Goal: Check status: Check status

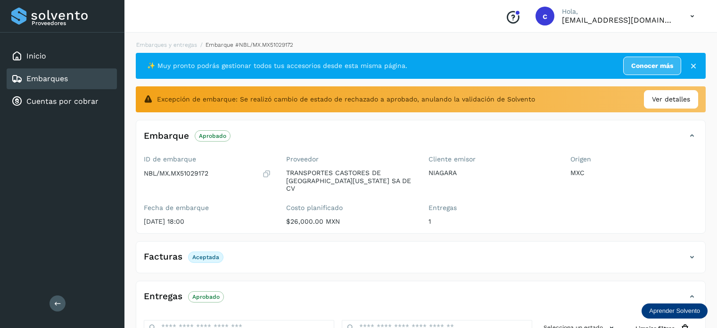
scroll to position [94, 0]
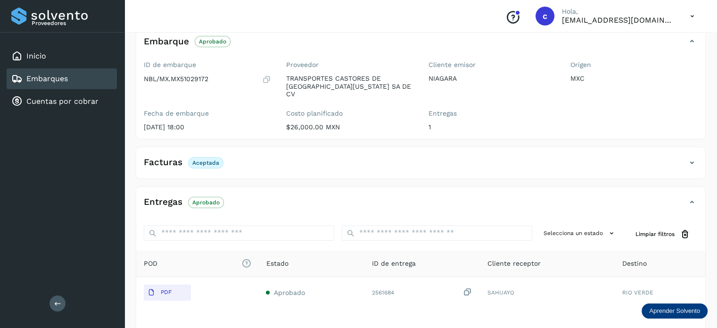
click at [82, 79] on div "Embarques" at bounding box center [62, 78] width 110 height 21
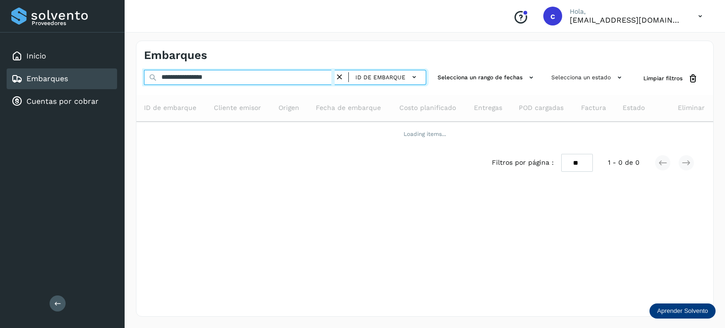
drag, startPoint x: 247, startPoint y: 78, endPoint x: 142, endPoint y: 73, distance: 104.8
click at [142, 73] on div "**********" at bounding box center [424, 78] width 576 height 17
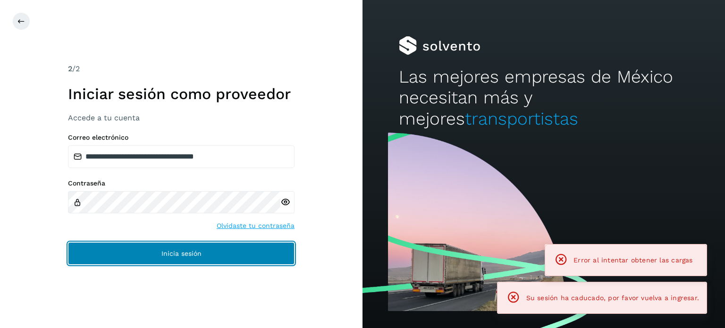
click at [182, 247] on button "Inicia sesión" at bounding box center [181, 253] width 226 height 23
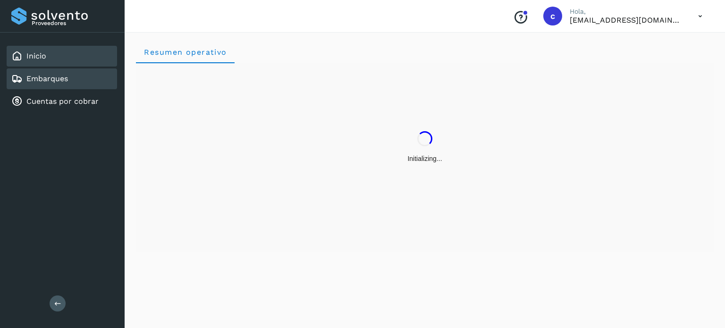
click at [82, 74] on div "Embarques" at bounding box center [62, 78] width 110 height 21
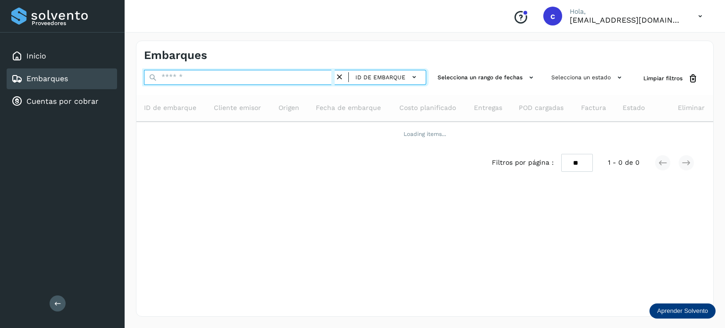
click at [187, 80] on input "text" at bounding box center [239, 77] width 191 height 15
type input "*"
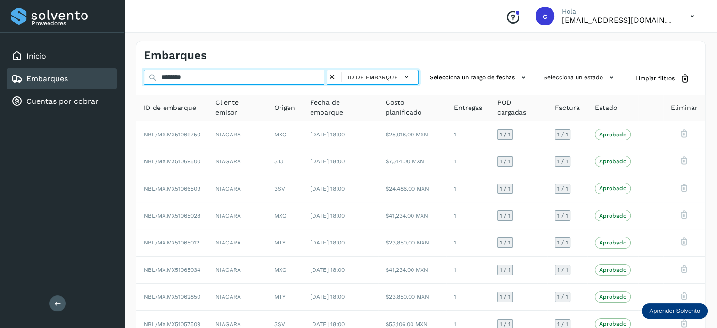
type input "********"
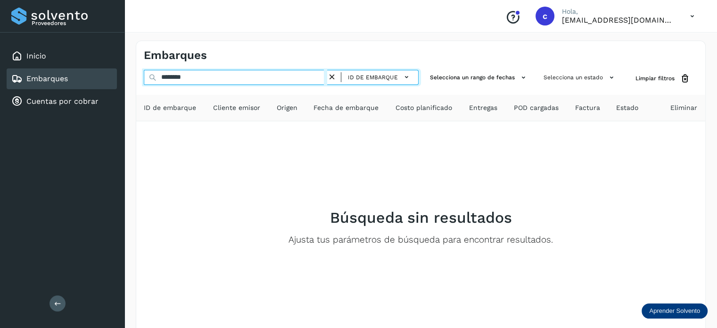
drag, startPoint x: 172, startPoint y: 75, endPoint x: 153, endPoint y: 75, distance: 18.9
click at [153, 75] on div "******** ID de embarque" at bounding box center [281, 78] width 275 height 17
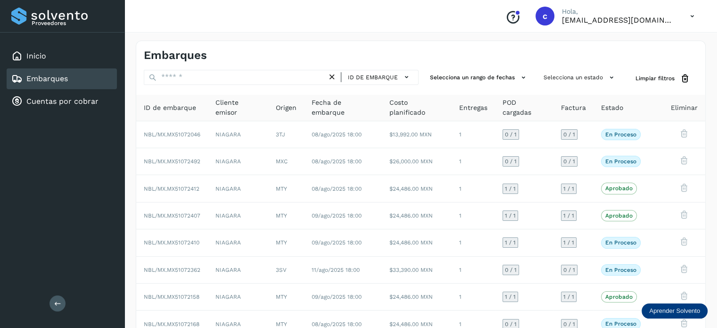
click at [323, 13] on div "Conoce nuestros beneficios c Hola, [EMAIL_ADDRESS][DOMAIN_NAME]" at bounding box center [421, 16] width 593 height 33
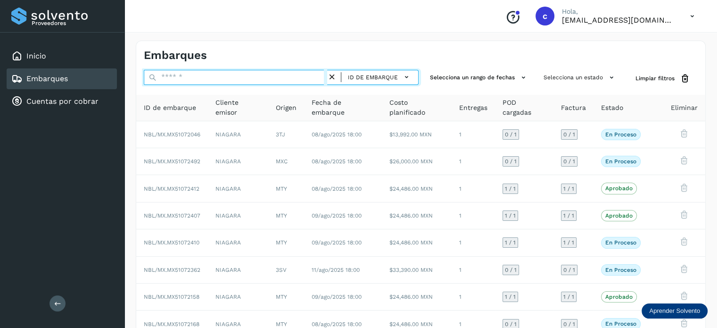
drag, startPoint x: 194, startPoint y: 76, endPoint x: 153, endPoint y: 83, distance: 42.0
click at [153, 83] on div "ID de embarque" at bounding box center [281, 78] width 275 height 17
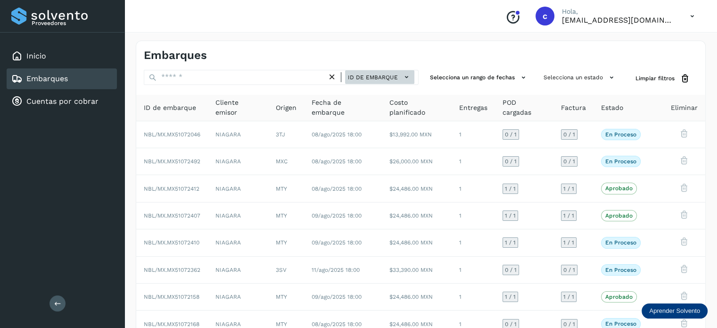
click at [380, 83] on button "ID de embarque" at bounding box center [379, 77] width 69 height 14
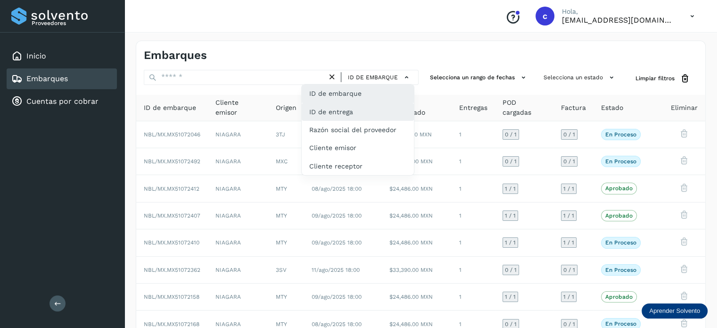
click at [350, 139] on div "ID de entrega" at bounding box center [358, 148] width 112 height 18
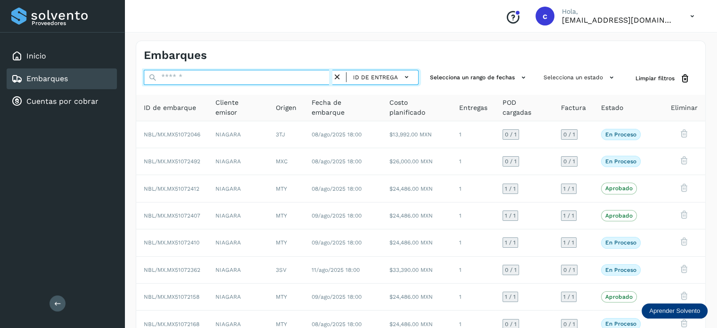
click at [209, 77] on input "text" at bounding box center [238, 77] width 189 height 15
